Goal: Transaction & Acquisition: Purchase product/service

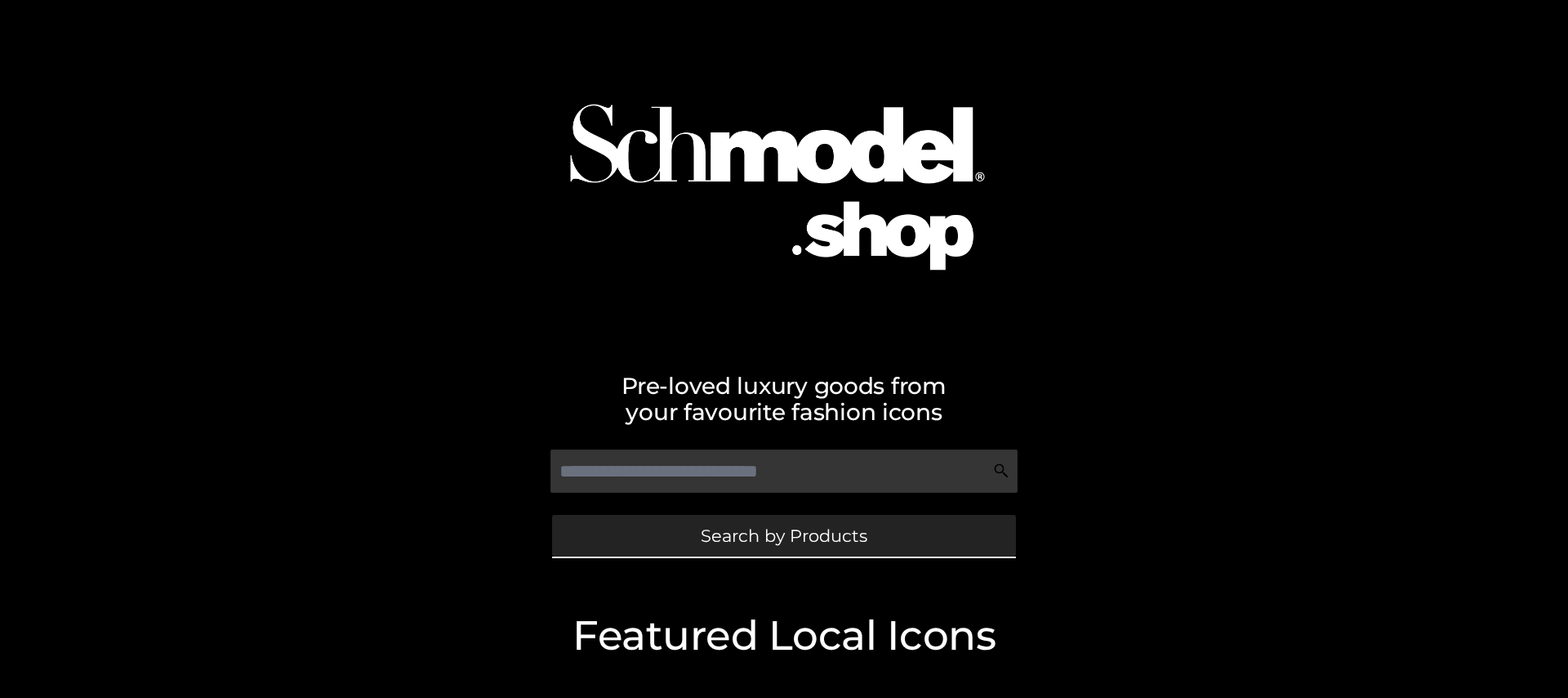
click at [787, 550] on link "Search by Products" at bounding box center [784, 535] width 464 height 42
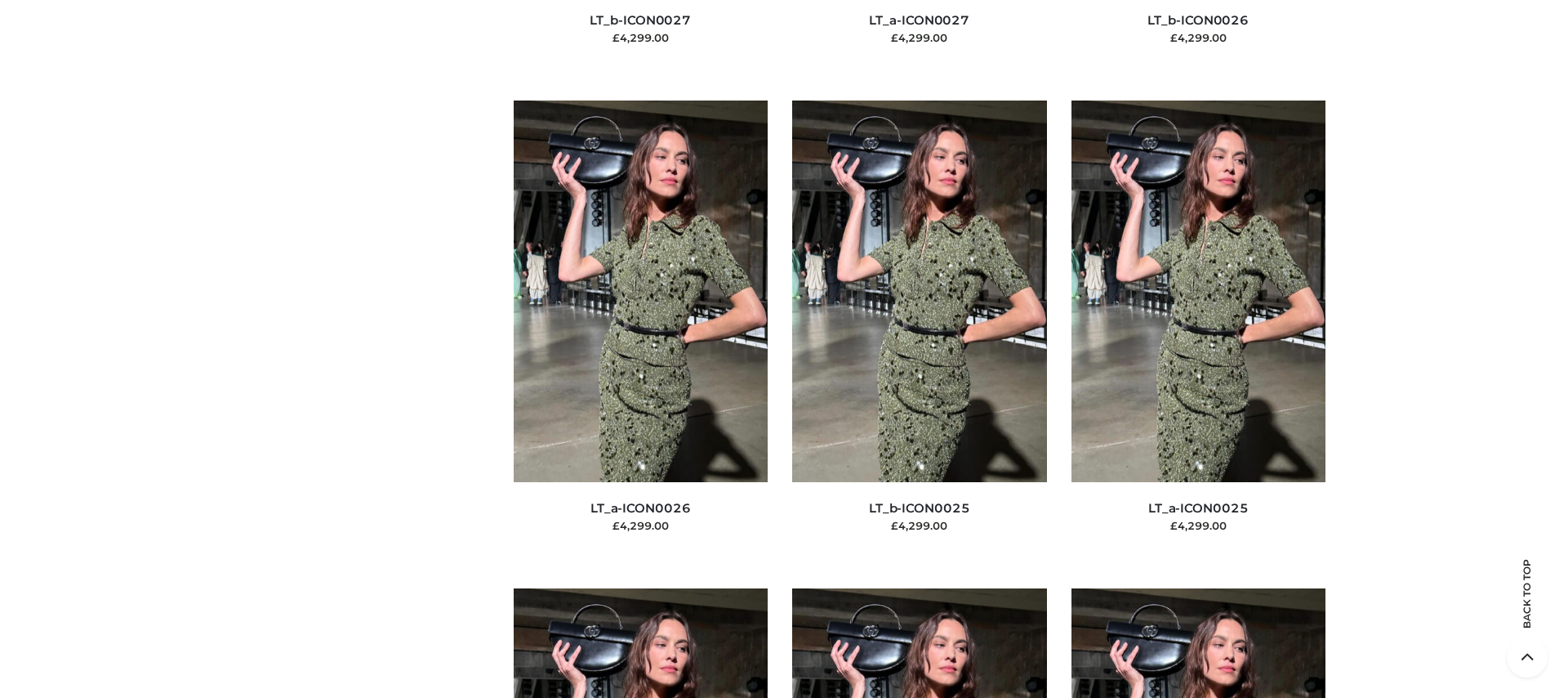
scroll to position [8327, 0]
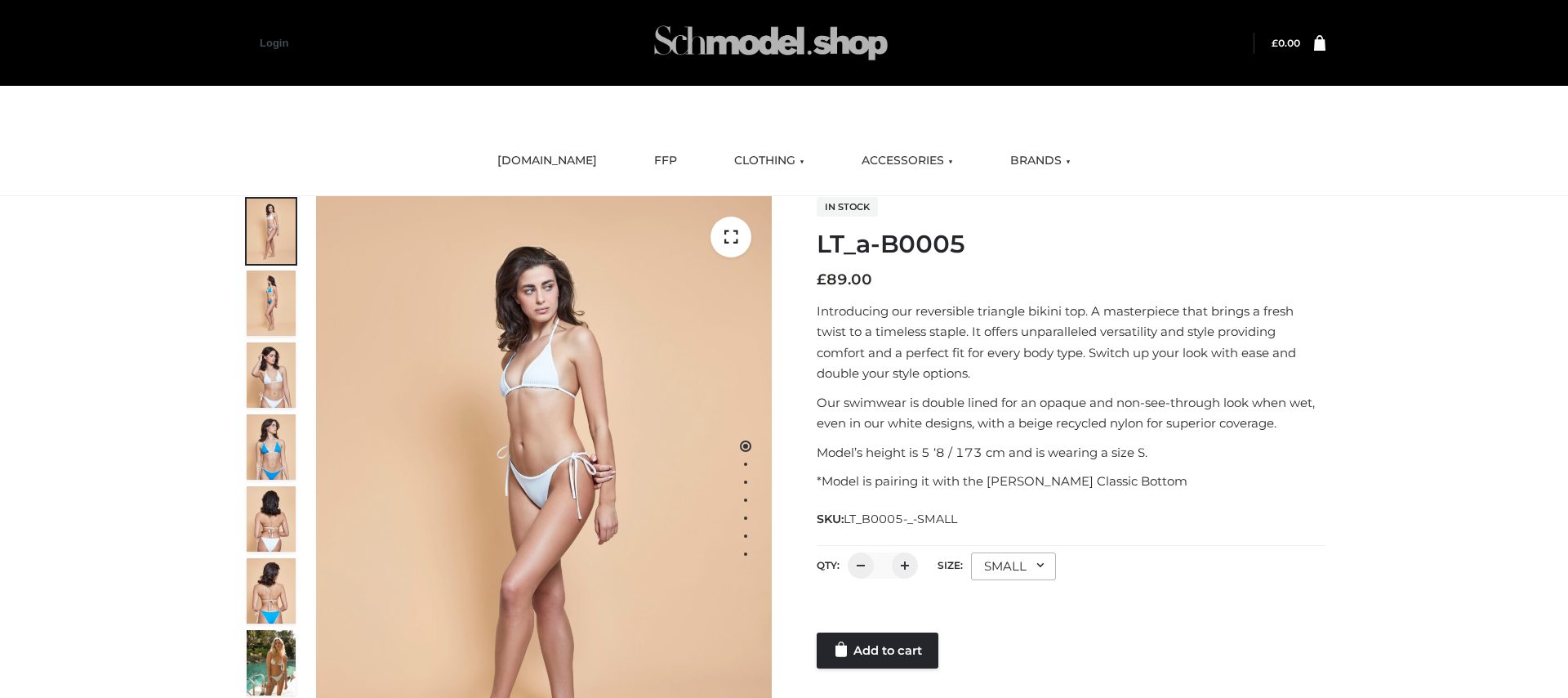
click at [800, 69] on img at bounding box center [771, 43] width 245 height 64
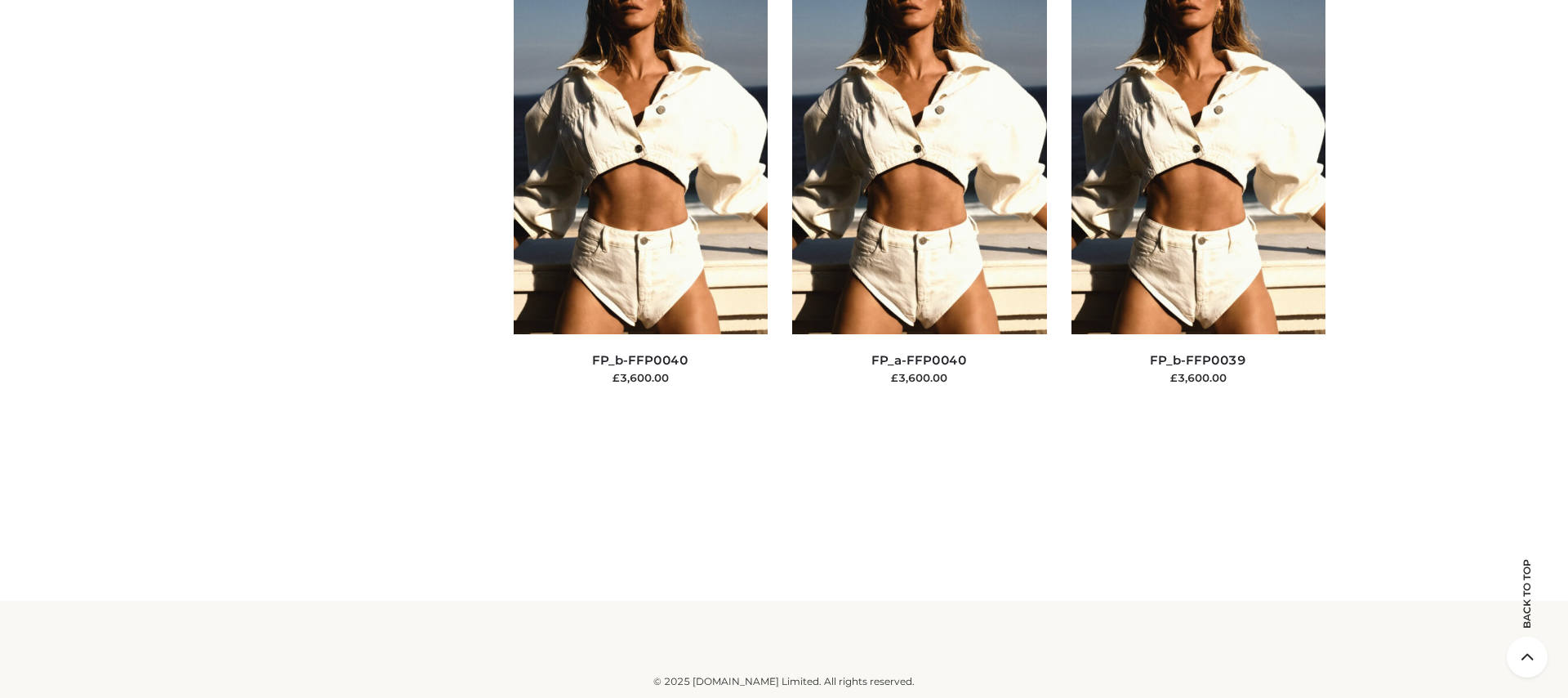
scroll to position [22230, 0]
